Goal: Transaction & Acquisition: Book appointment/travel/reservation

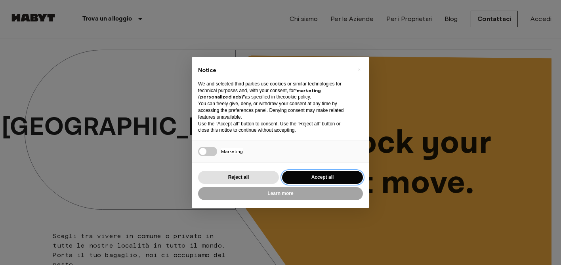
click at [319, 176] on button "Accept all" at bounding box center [322, 177] width 81 height 13
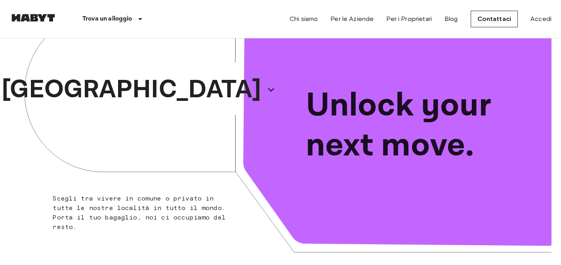
scroll to position [55, 0]
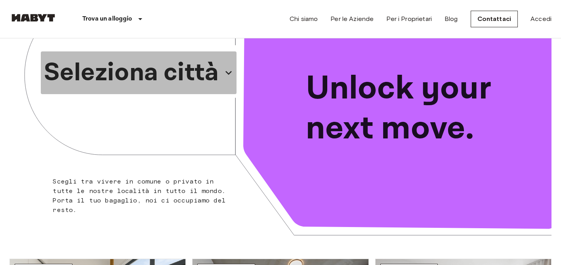
click at [180, 73] on p "Seleziona città" at bounding box center [131, 73] width 175 height 38
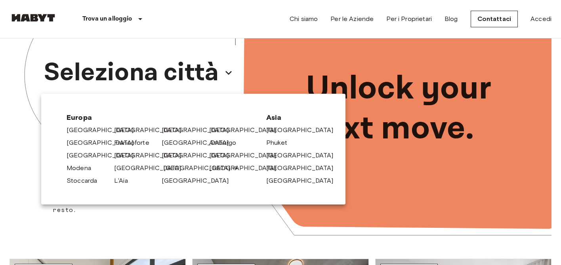
click at [169, 168] on link "[GEOGRAPHIC_DATA]" at bounding box center [200, 169] width 75 height 10
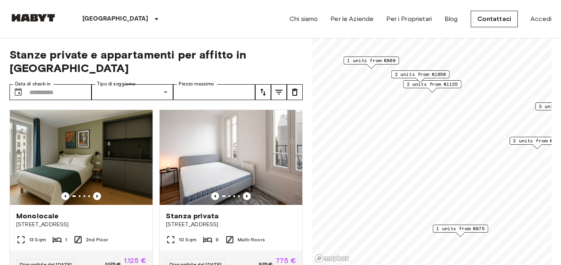
click at [416, 74] on span "2 units from €1050" at bounding box center [420, 74] width 51 height 7
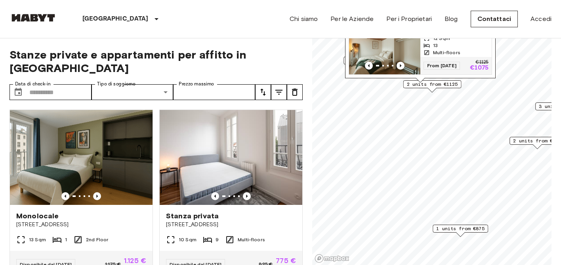
click at [419, 52] on img "Map marker" at bounding box center [384, 51] width 71 height 48
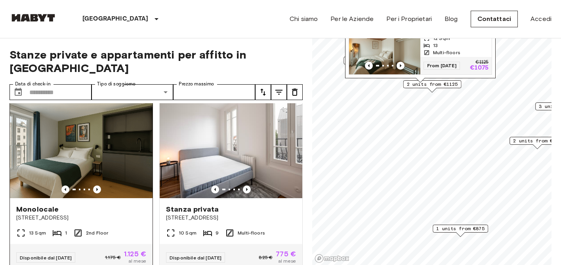
scroll to position [3, 0]
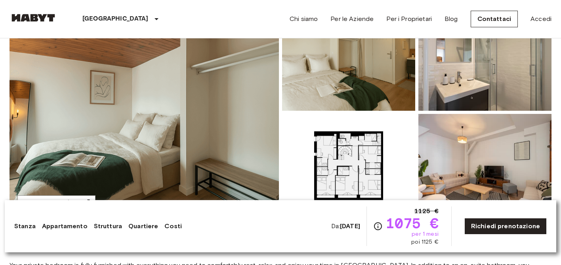
scroll to position [97, 0]
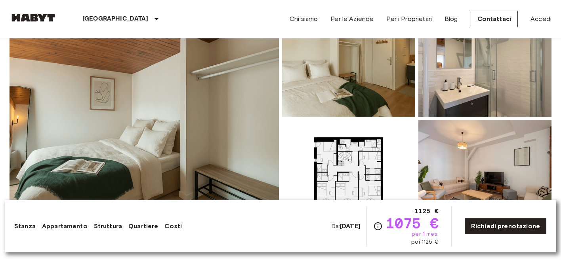
click at [242, 131] on img at bounding box center [144, 118] width 269 height 211
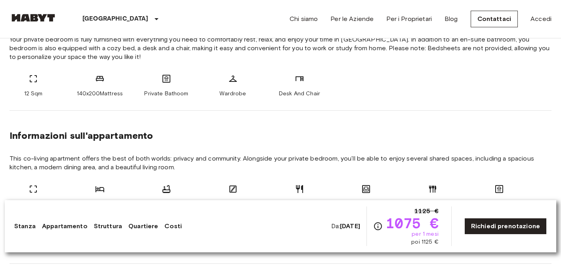
scroll to position [330, 0]
